Goal: Transaction & Acquisition: Purchase product/service

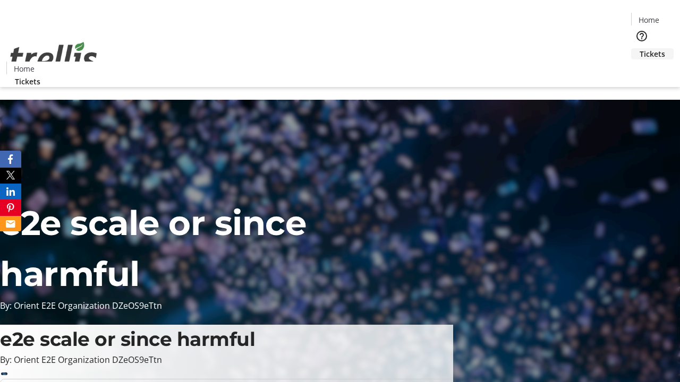
click at [639, 48] on span "Tickets" at bounding box center [651, 53] width 25 height 11
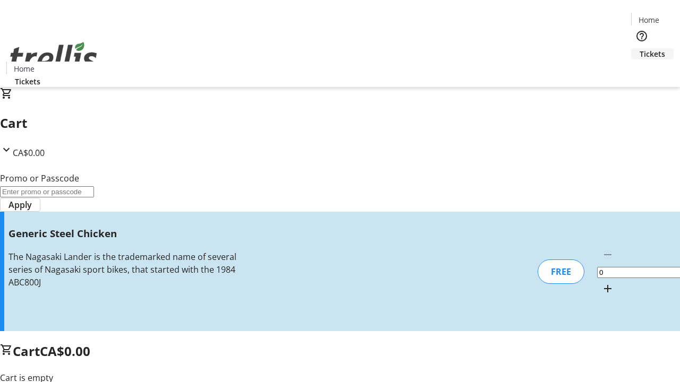
click at [601, 282] on mat-icon "Increment by one" at bounding box center [607, 288] width 13 height 13
type input "1"
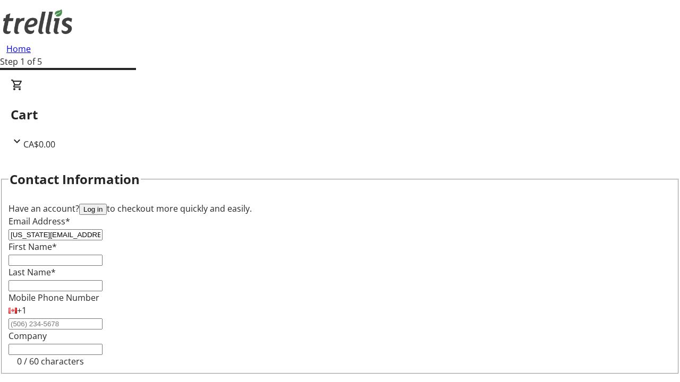
type input "[US_STATE][EMAIL_ADDRESS][DOMAIN_NAME]"
type input "[US_STATE]"
type input "[PERSON_NAME]"
